Goal: Navigation & Orientation: Find specific page/section

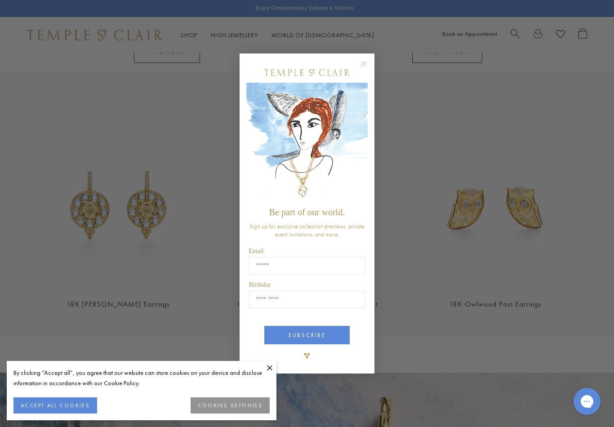
scroll to position [1043, 0]
click at [362, 65] on circle "Close dialog" at bounding box center [364, 63] width 11 height 11
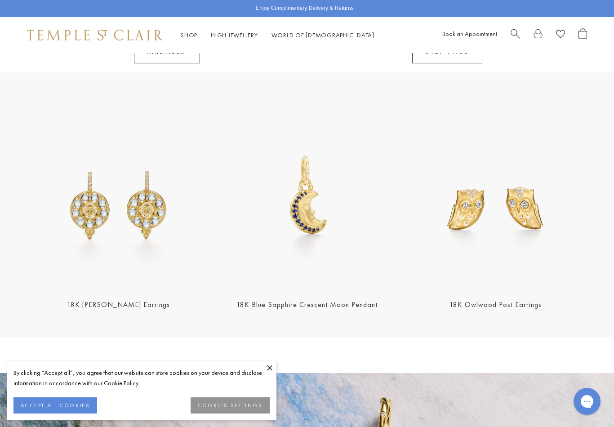
click at [235, 38] on link "High Jewellery High Jewellery" at bounding box center [234, 35] width 47 height 8
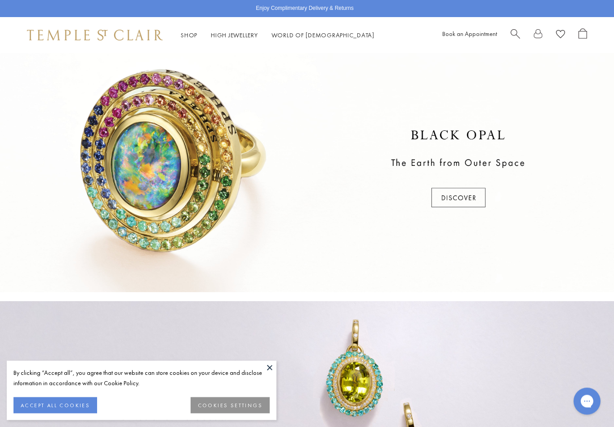
scroll to position [277, 0]
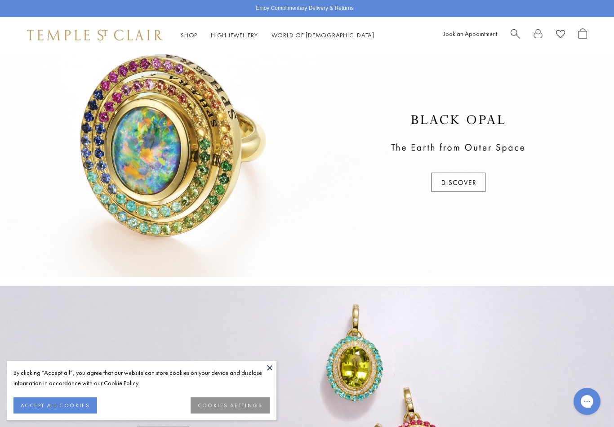
click at [468, 187] on div at bounding box center [307, 154] width 614 height 246
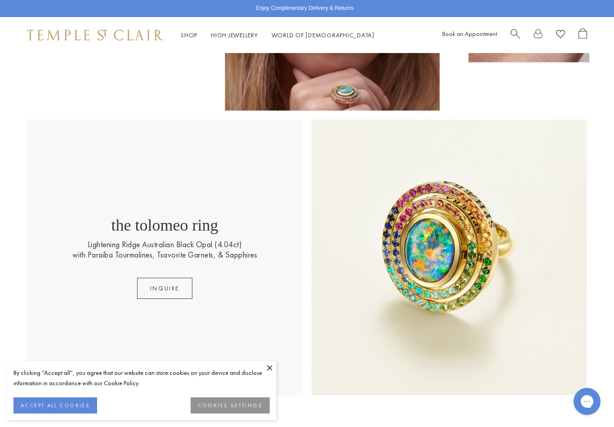
scroll to position [180, 0]
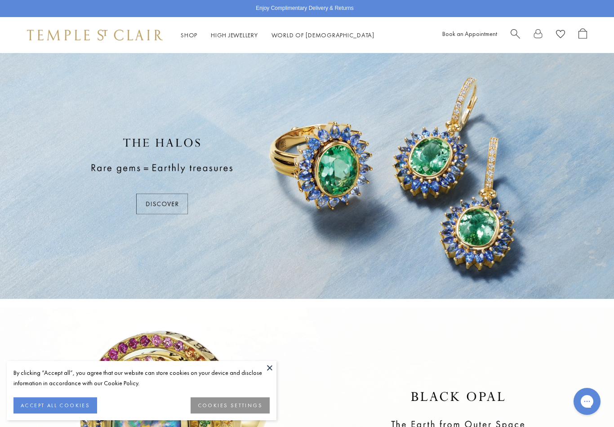
click at [156, 198] on div at bounding box center [307, 176] width 614 height 246
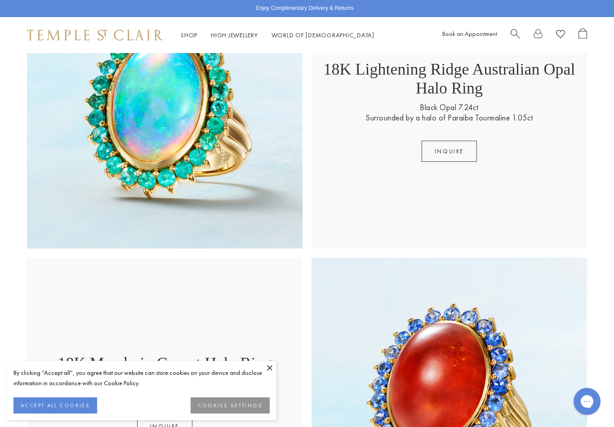
scroll to position [901, 0]
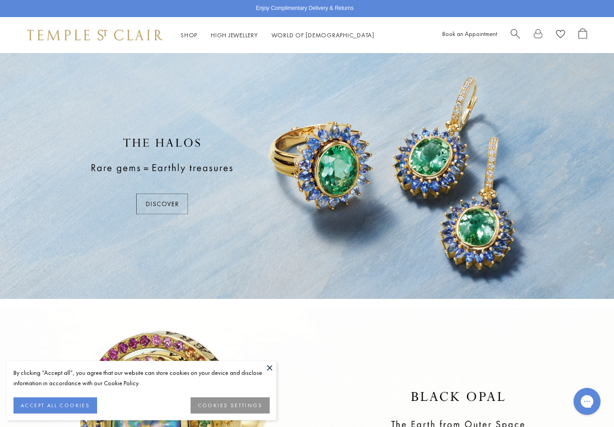
click at [189, 39] on link "Shop Shop" at bounding box center [189, 35] width 17 height 8
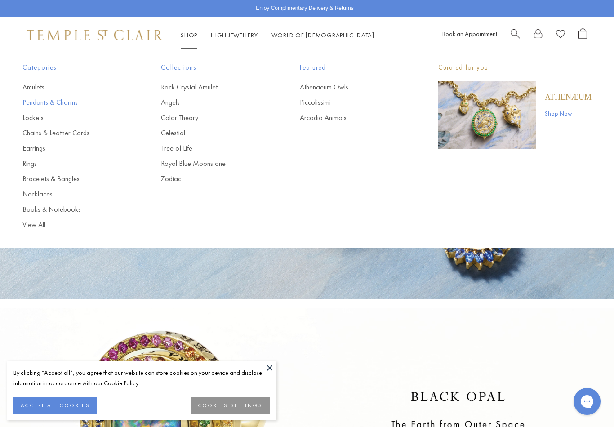
click at [31, 98] on link "Pendants & Charms" at bounding box center [73, 103] width 103 height 10
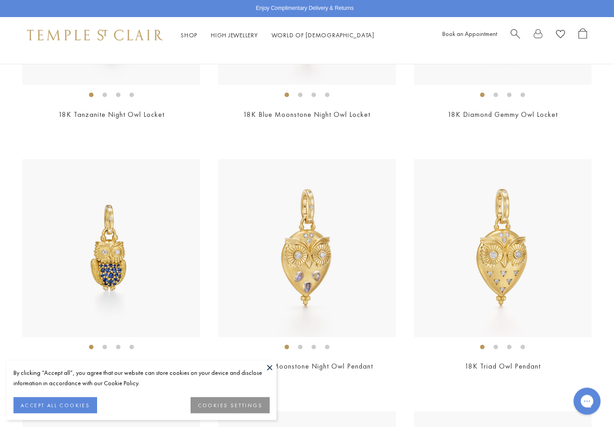
scroll to position [510, 0]
click at [273, 375] on button at bounding box center [269, 367] width 13 height 13
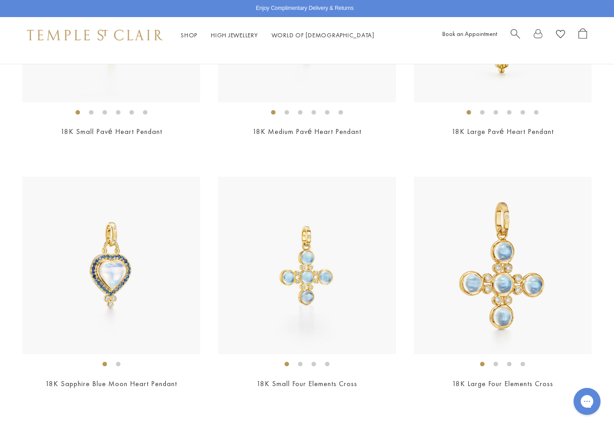
scroll to position [2759, 0]
